Goal: Task Accomplishment & Management: Manage account settings

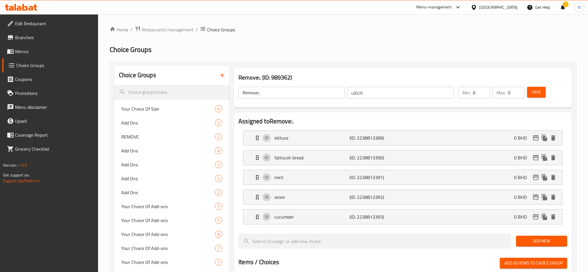
click at [512, 8] on div "[GEOGRAPHIC_DATA]" at bounding box center [498, 7] width 38 height 6
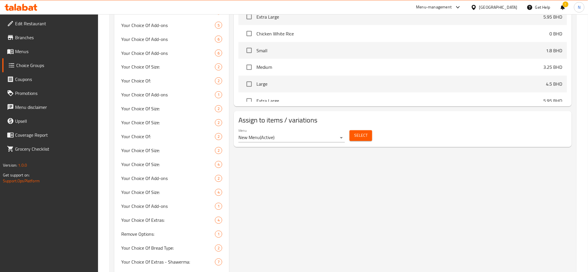
scroll to position [1796, 0]
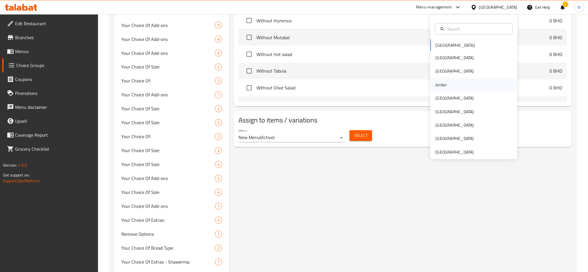
click at [446, 87] on div "Jordan" at bounding box center [473, 84] width 87 height 13
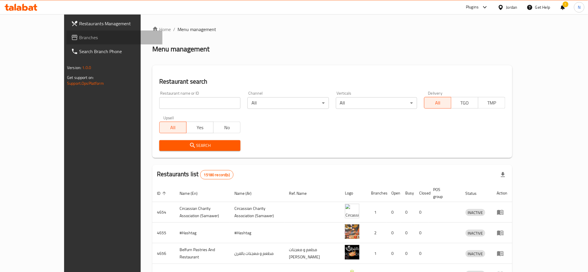
click at [90, 41] on link "Branches" at bounding box center [114, 37] width 96 height 14
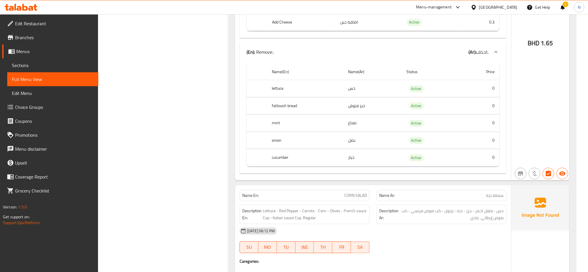
scroll to position [828, 0]
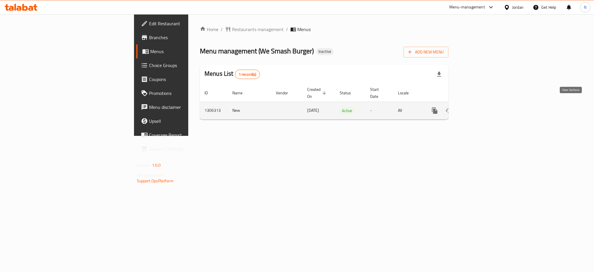
drag, startPoint x: 0, startPoint y: 0, endPoint x: 566, endPoint y: 102, distance: 574.6
click at [483, 104] on link "enhanced table" at bounding box center [477, 111] width 14 height 14
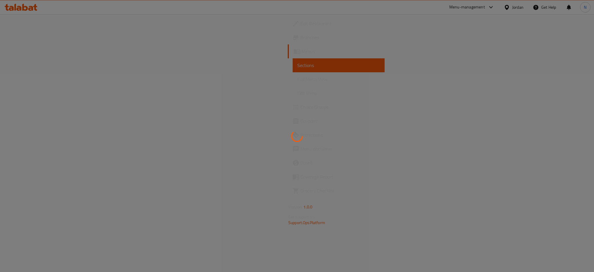
click at [566, 102] on div at bounding box center [297, 136] width 594 height 272
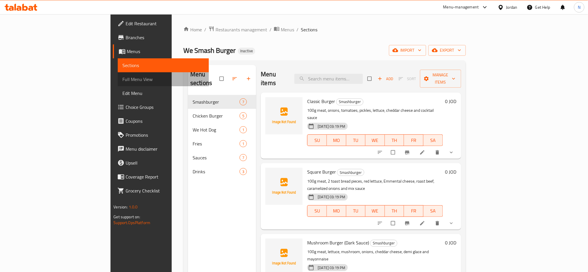
click at [122, 79] on span "Full Menu View" at bounding box center [163, 79] width 82 height 7
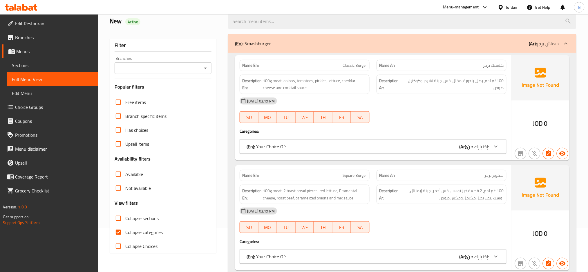
scroll to position [67, 0]
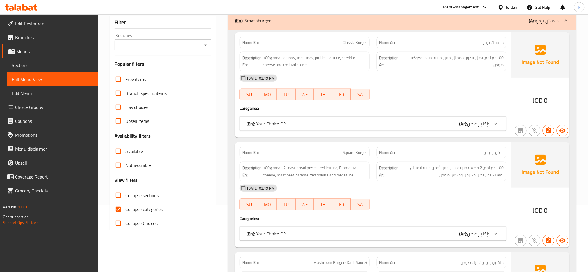
click at [152, 212] on span "Collapse categories" at bounding box center [143, 209] width 37 height 7
click at [125, 212] on input "Collapse categories" at bounding box center [118, 209] width 14 height 14
checkbox input "false"
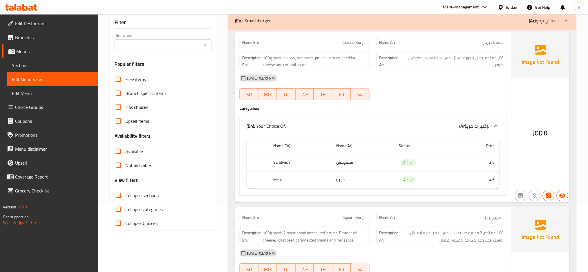
click at [137, 195] on span "Collapse sections" at bounding box center [141, 195] width 33 height 7
click at [125, 195] on input "Collapse sections" at bounding box center [118, 195] width 14 height 14
checkbox input "true"
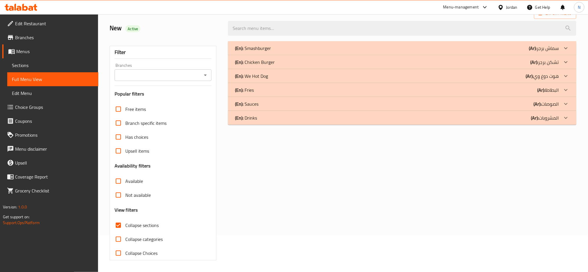
scroll to position [37, 0]
click at [292, 47] on div "(En): Smashburger (Ar): سماش برجر" at bounding box center [397, 48] width 324 height 7
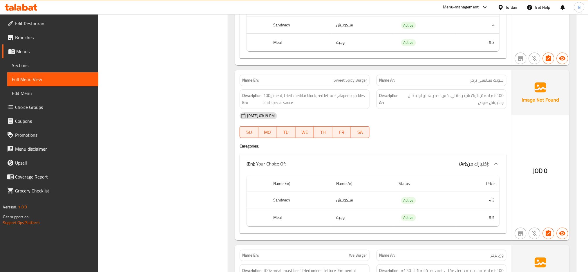
scroll to position [737, 0]
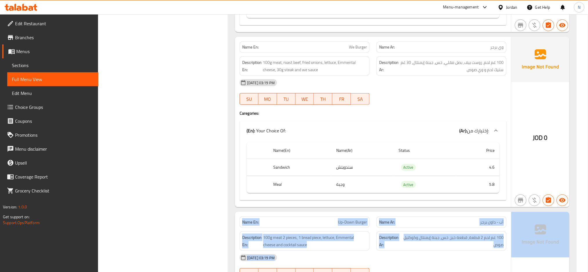
scroll to position [979, 0]
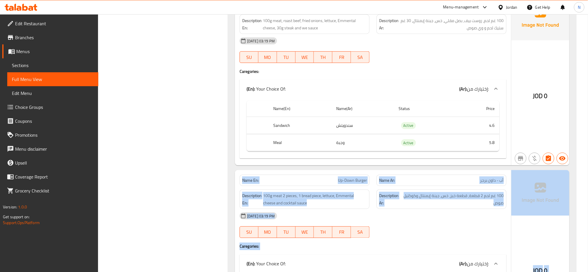
click at [509, 239] on div at bounding box center [441, 237] width 137 height 7
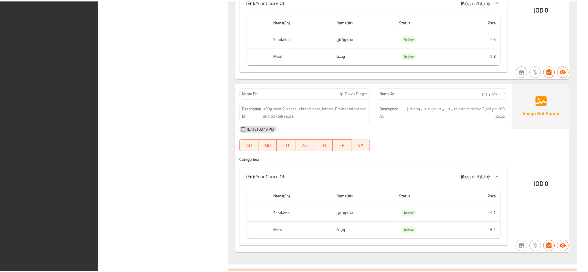
scroll to position [1146, 0]
